Goal: Check status: Check status

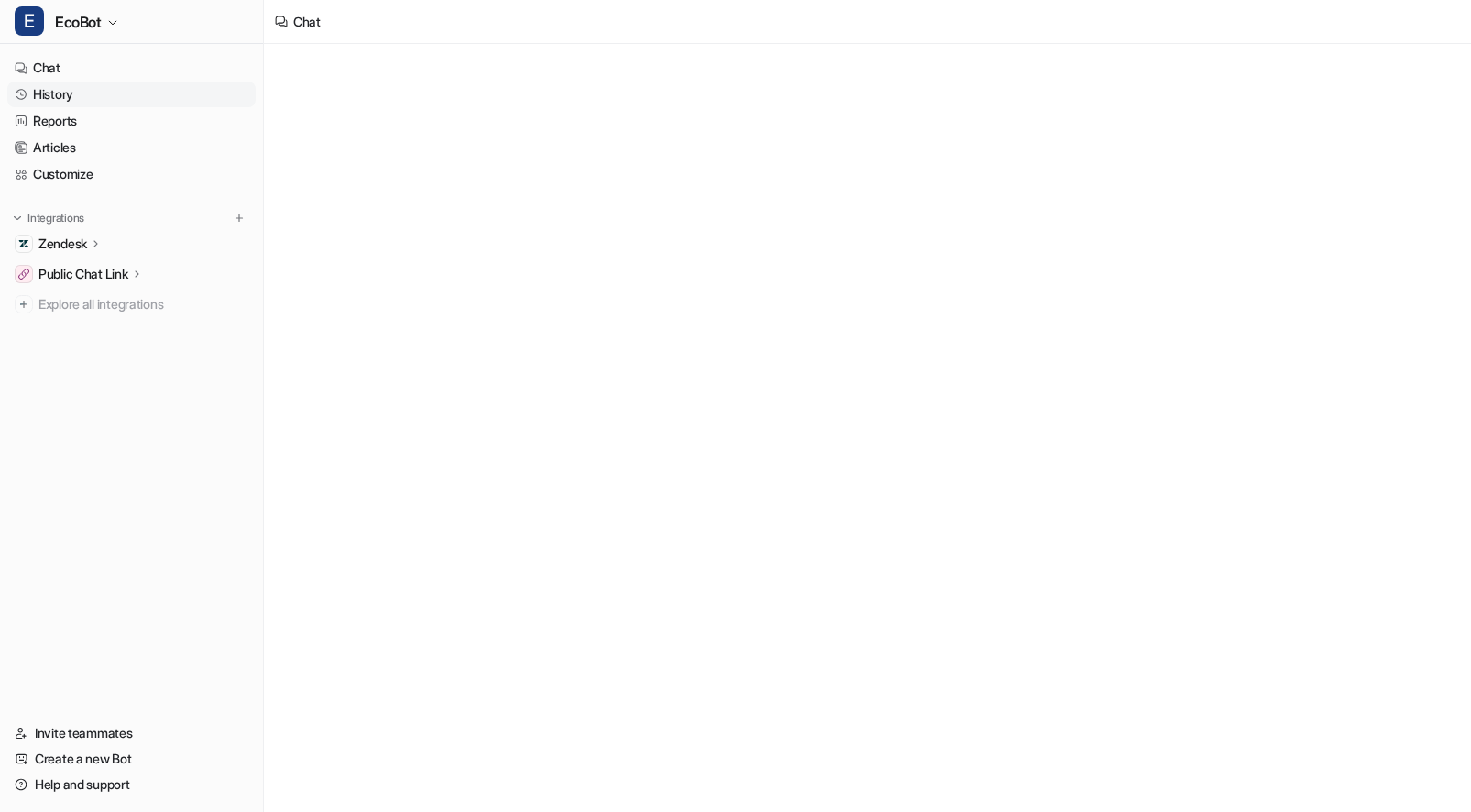
click at [60, 99] on link "History" at bounding box center [131, 94] width 248 height 26
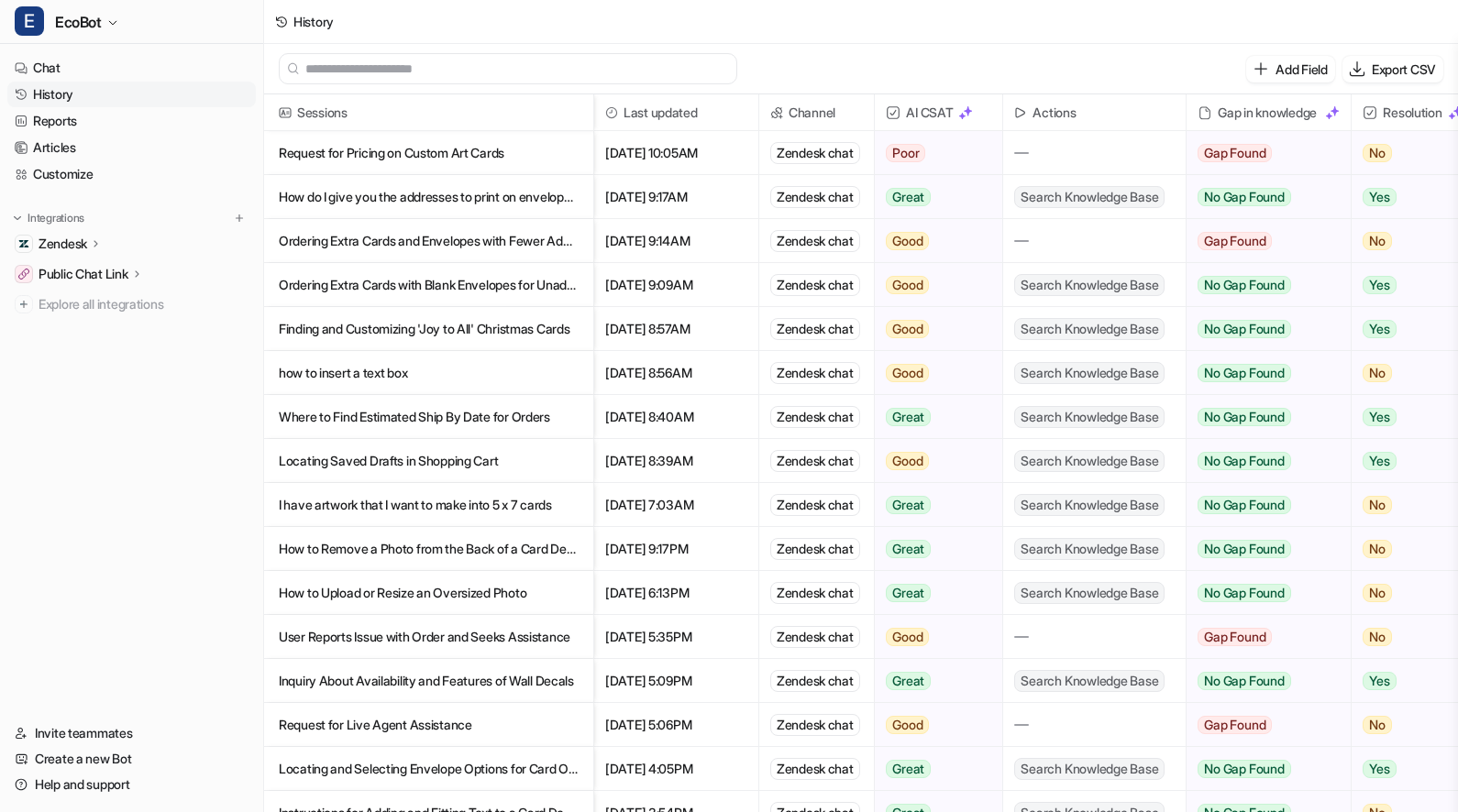
click at [547, 155] on p "Request for Pricing on Custom Art Cards" at bounding box center [428, 153] width 300 height 44
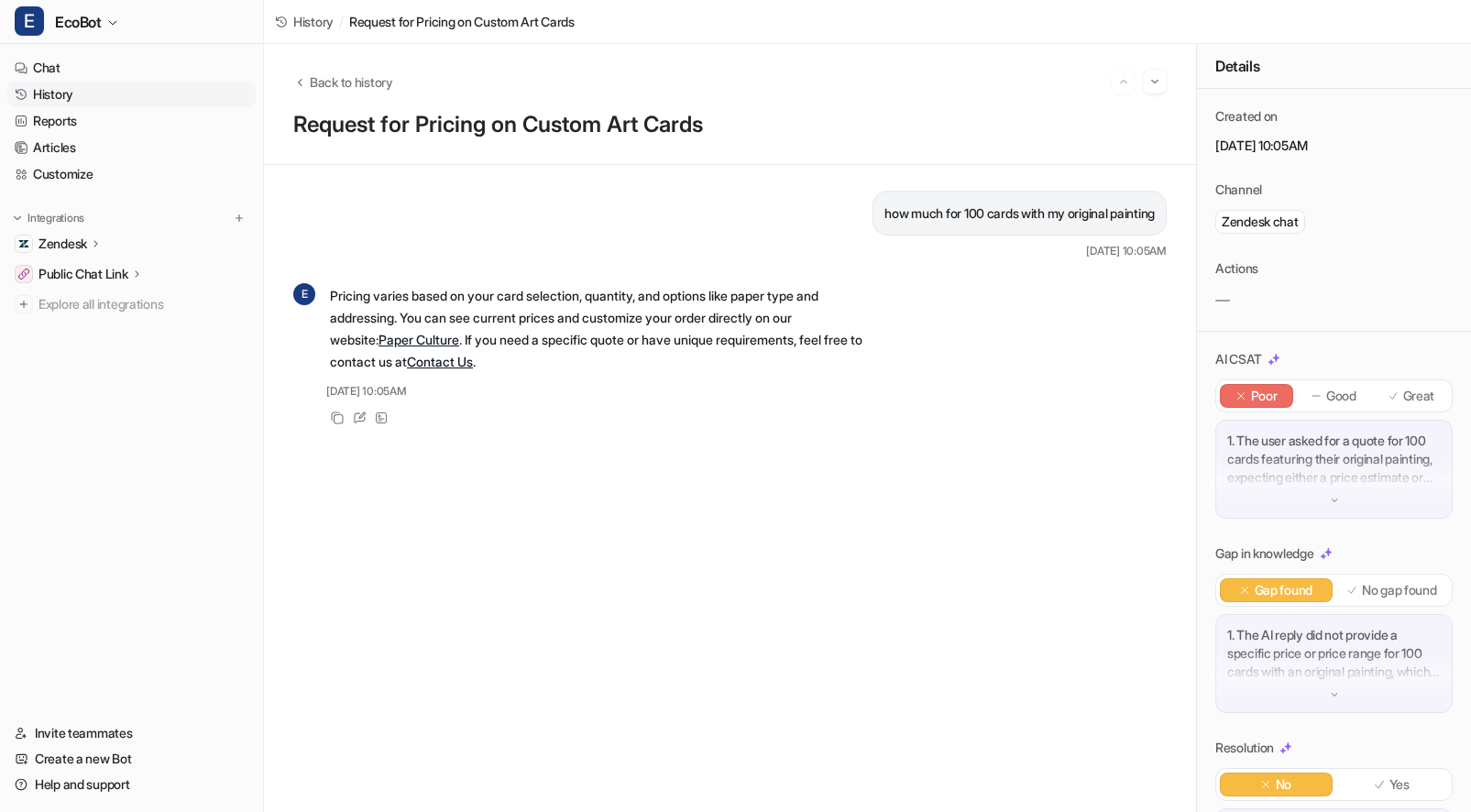
click at [140, 100] on link "History" at bounding box center [131, 94] width 248 height 26
